Goal: Find specific page/section: Find specific page/section

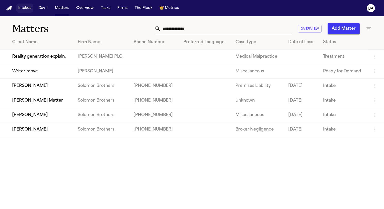
click at [25, 8] on button "Intakes" at bounding box center [24, 8] width 17 height 9
